Goal: Transaction & Acquisition: Purchase product/service

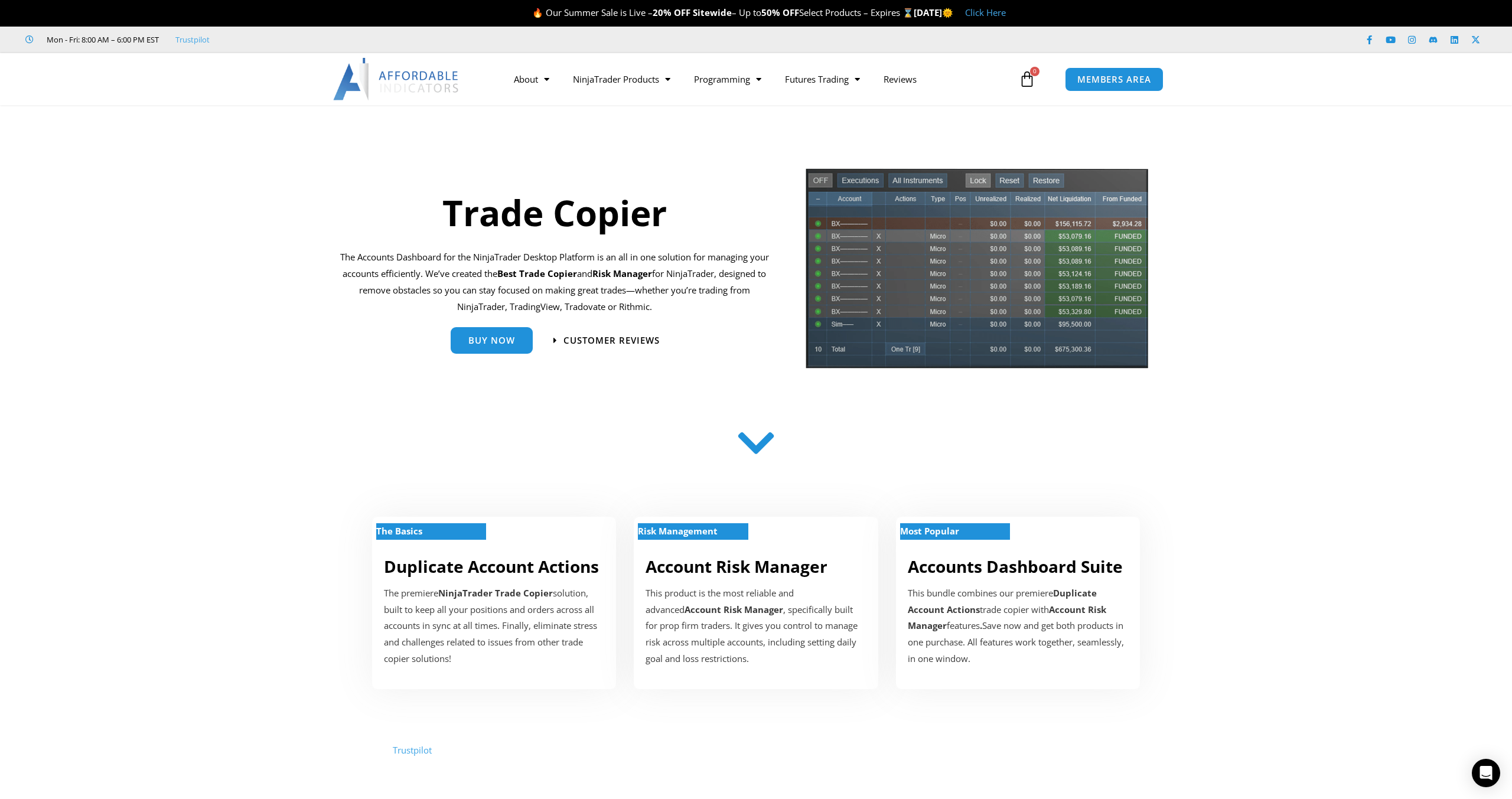
click at [1294, 445] on section at bounding box center [756, 444] width 1512 height 62
click at [501, 348] on link "Buy Now" at bounding box center [492, 336] width 82 height 27
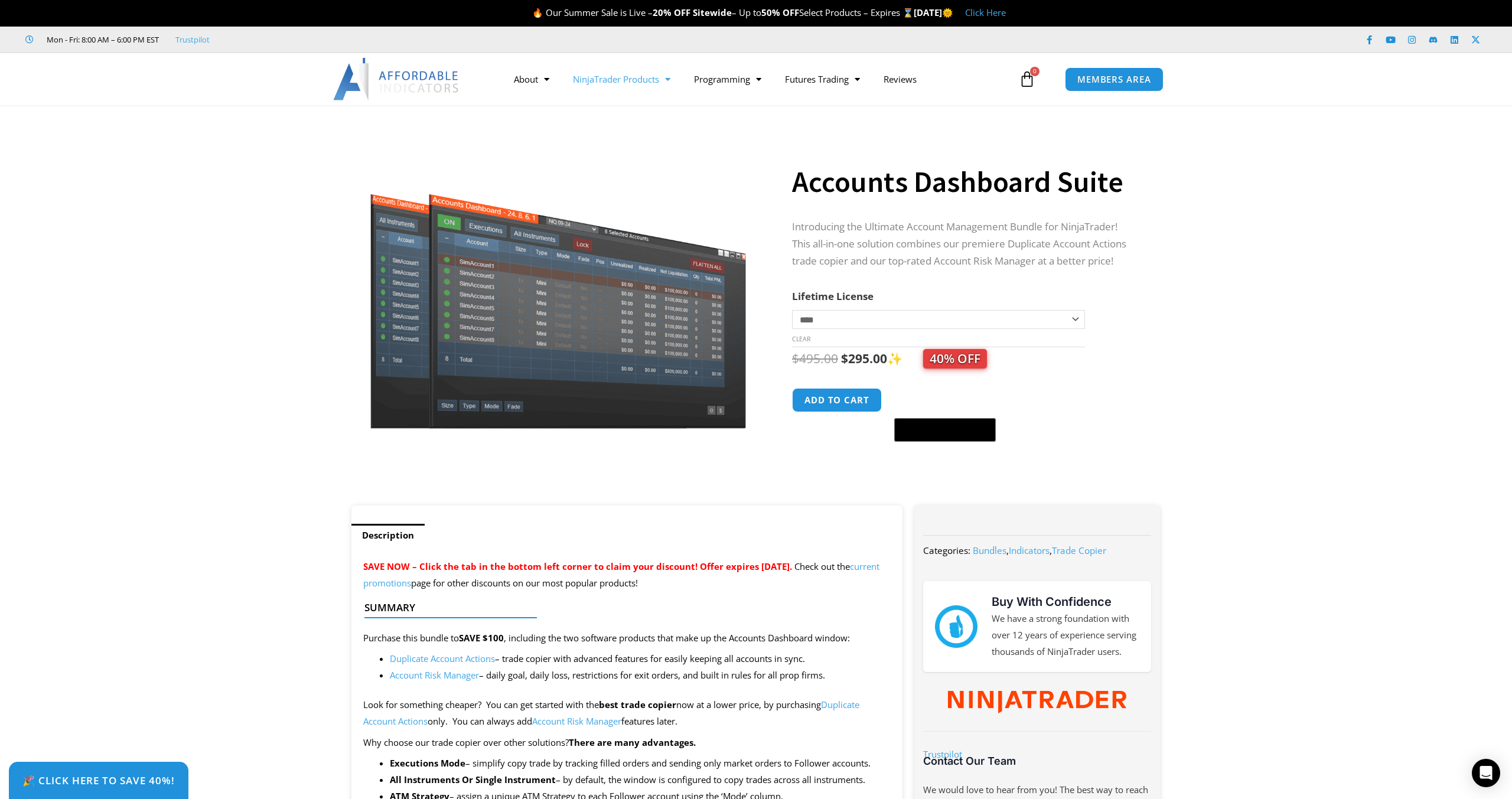
click at [636, 79] on link "NinjaTrader Products" at bounding box center [621, 79] width 121 height 27
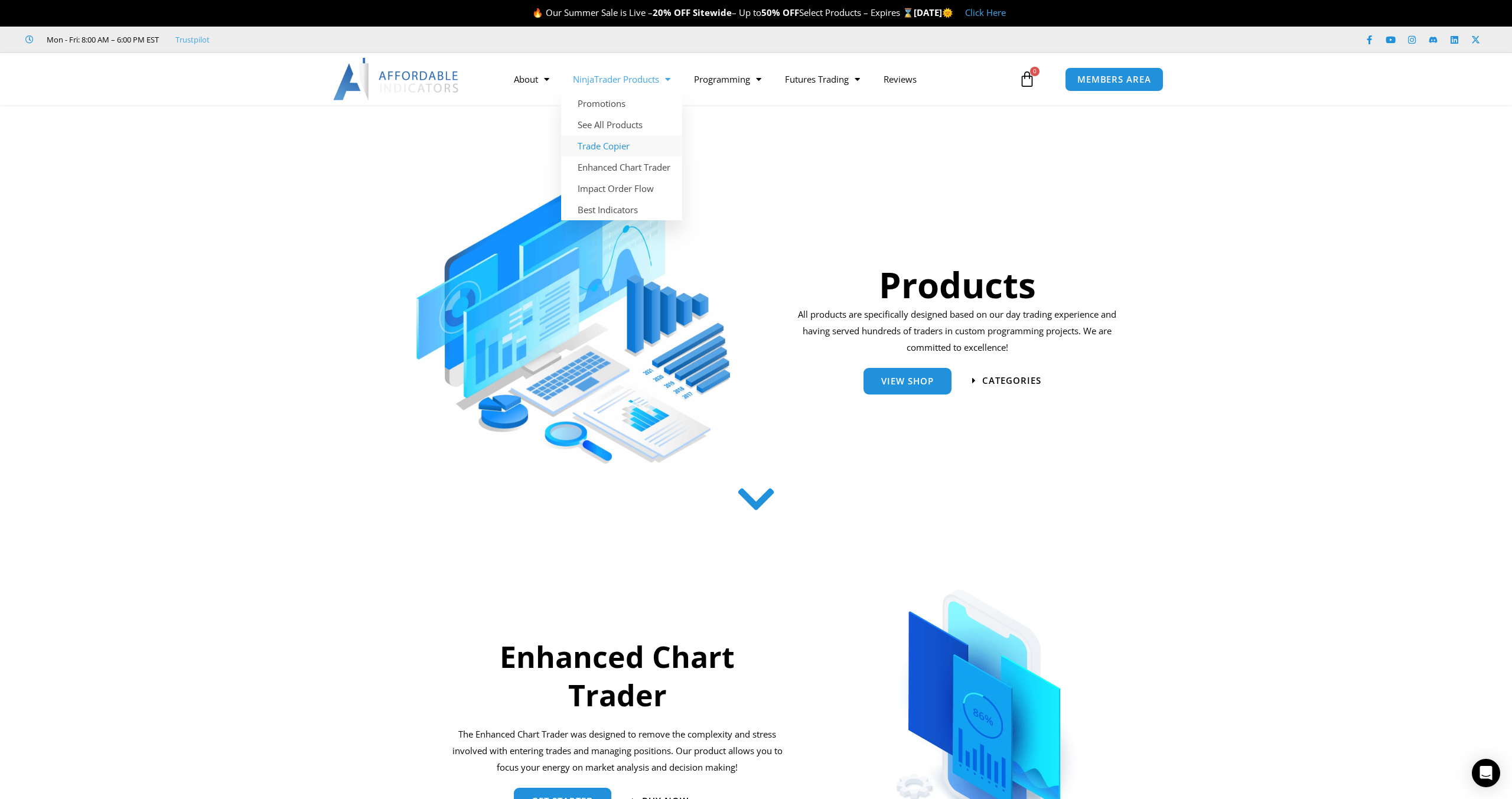
click at [621, 146] on link "Trade Copier" at bounding box center [621, 146] width 121 height 21
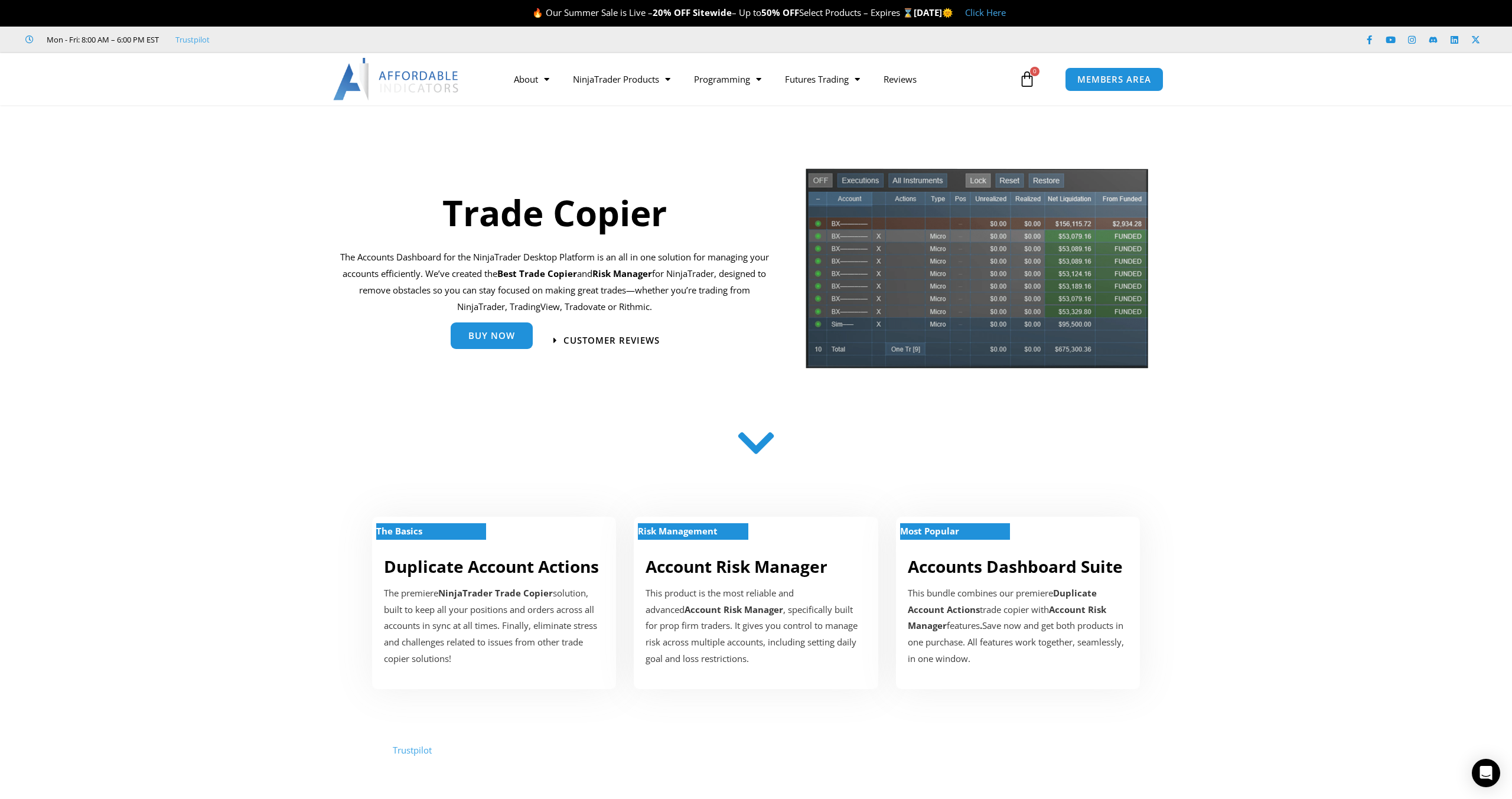
click at [501, 351] on div "Buy Now" at bounding box center [492, 340] width 82 height 27
click at [501, 340] on span "Buy Now" at bounding box center [492, 335] width 47 height 9
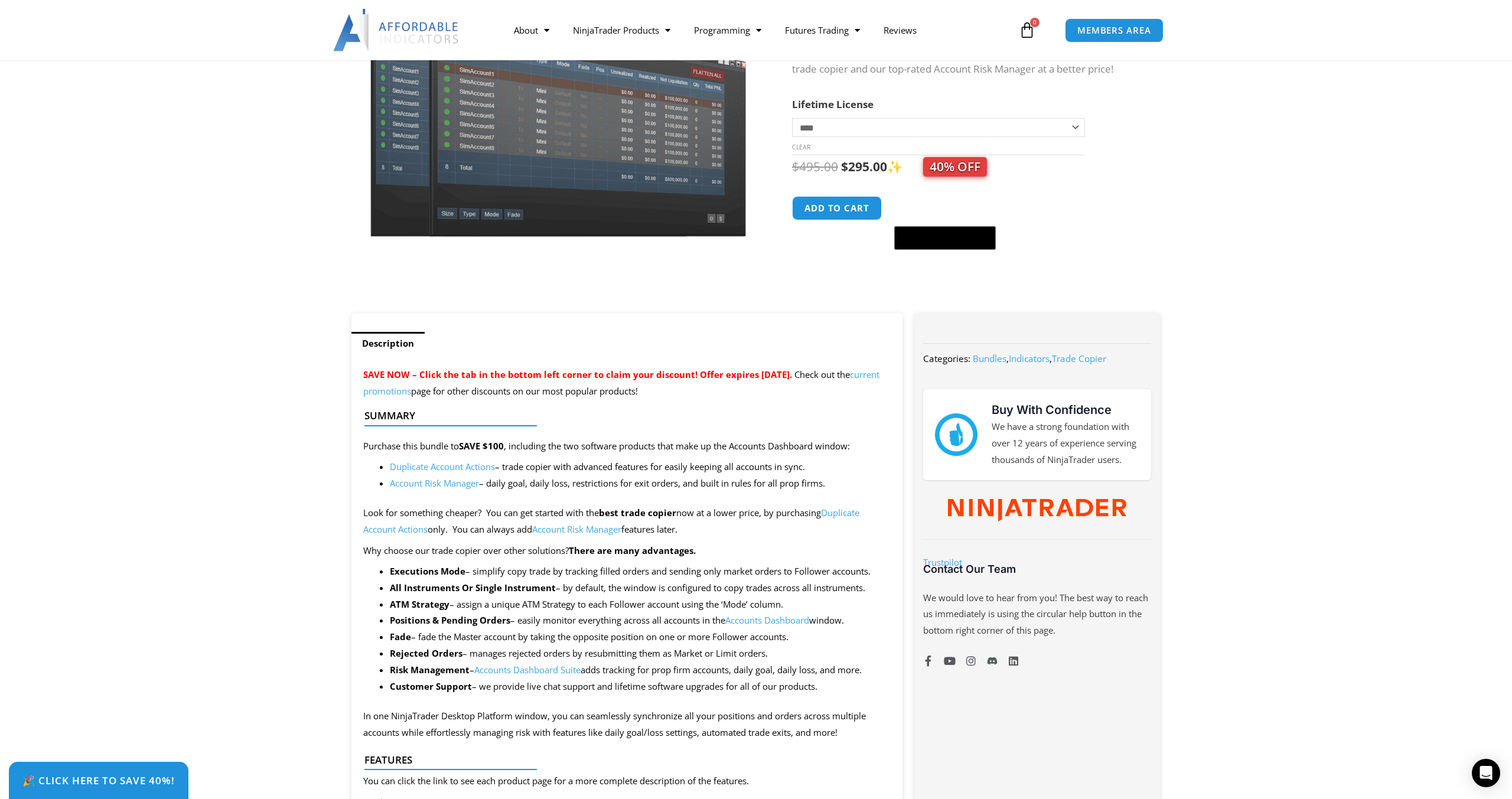
scroll to position [92, 0]
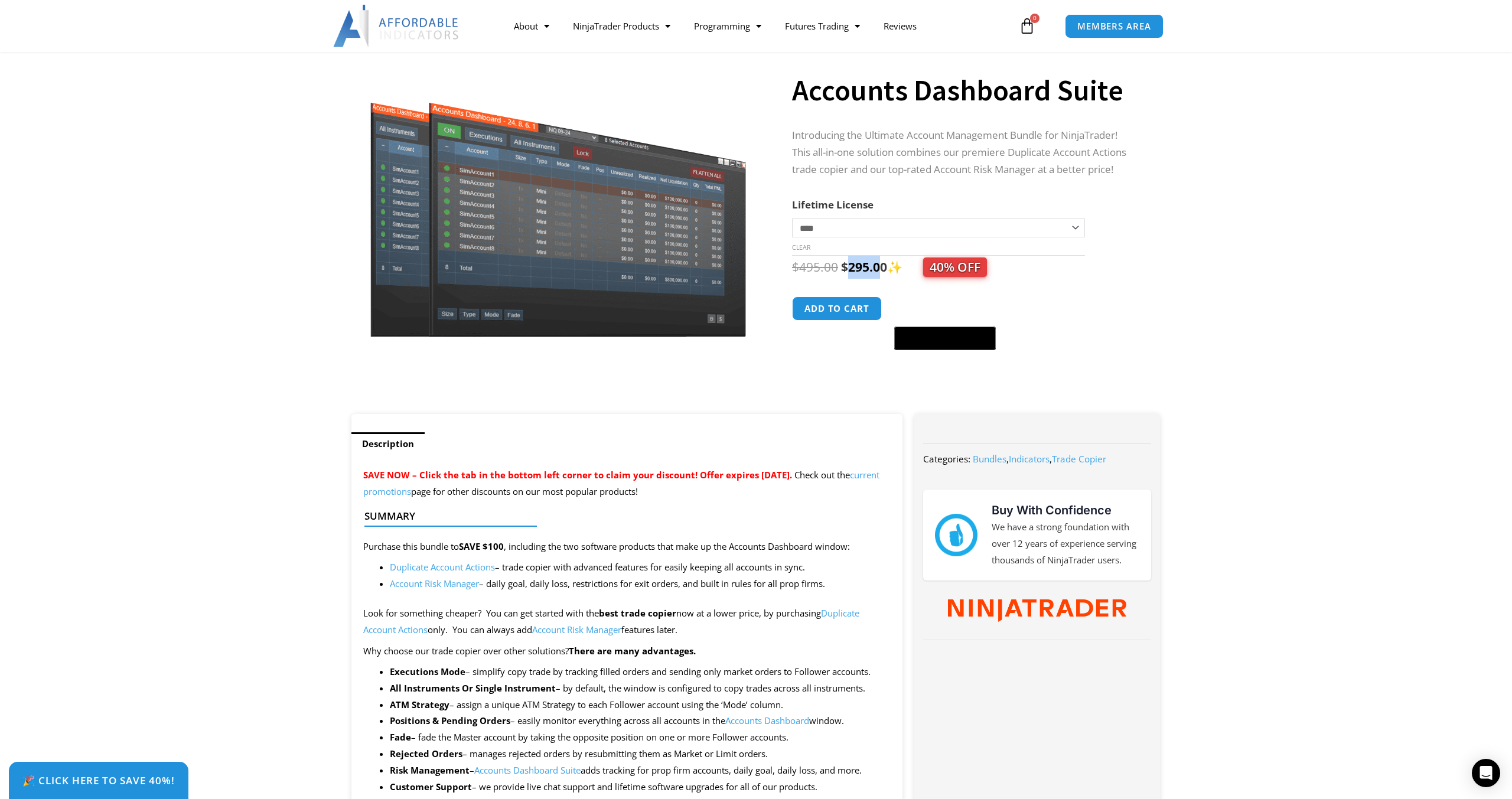
drag, startPoint x: 850, startPoint y: 269, endPoint x: 881, endPoint y: 265, distance: 31.3
click at [881, 265] on bdi "$ 295.00" at bounding box center [864, 266] width 46 height 16
click at [1002, 131] on p "Introducing the Ultimate Account Management Bundle for NinjaTrader! This all-in…" at bounding box center [965, 152] width 345 height 52
